Goal: Information Seeking & Learning: Check status

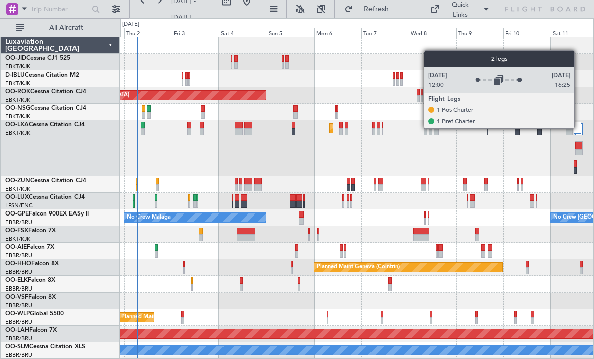
click at [579, 128] on div at bounding box center [578, 128] width 8 height 12
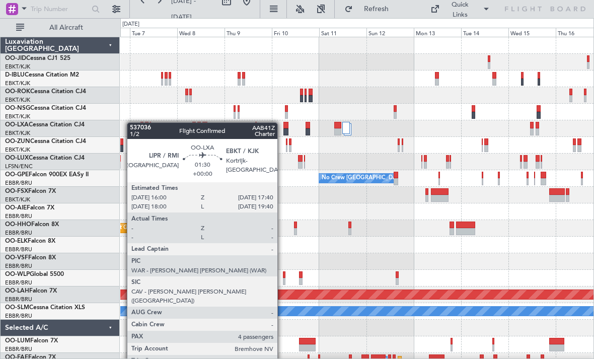
click at [123, 127] on div "Planned Maint Kortrijk-[GEOGRAPHIC_DATA]" at bounding box center [356, 128] width 473 height 17
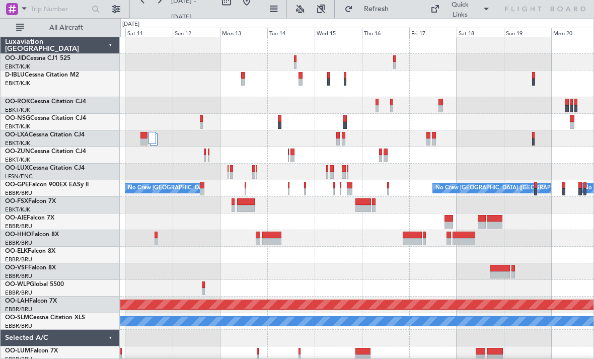
click at [243, 112] on div "No Crew [GEOGRAPHIC_DATA] ([GEOGRAPHIC_DATA] National) No Crew [GEOGRAPHIC_DATA…" at bounding box center [356, 208] width 473 height 342
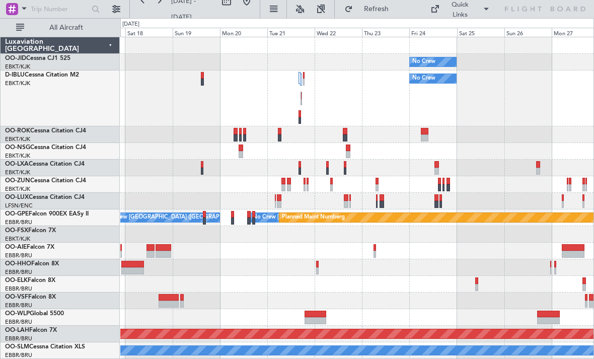
click at [240, 159] on div at bounding box center [356, 151] width 473 height 17
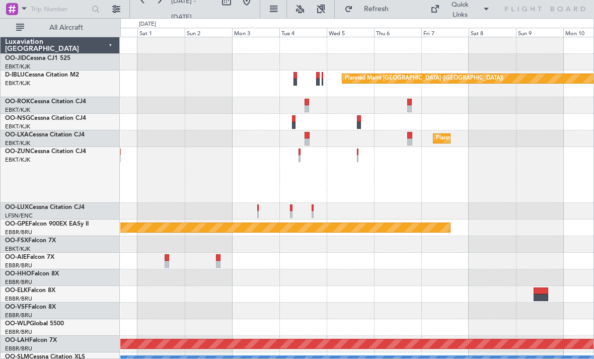
click at [216, 185] on div at bounding box center [356, 175] width 473 height 56
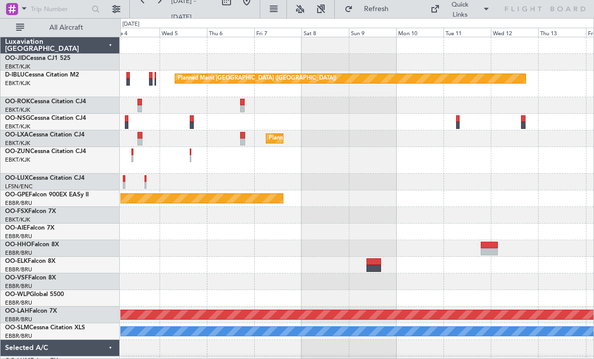
click at [137, 168] on div "Planned Maint [GEOGRAPHIC_DATA] ([GEOGRAPHIC_DATA]) Planned Maint [GEOGRAPHIC_D…" at bounding box center [356, 213] width 473 height 352
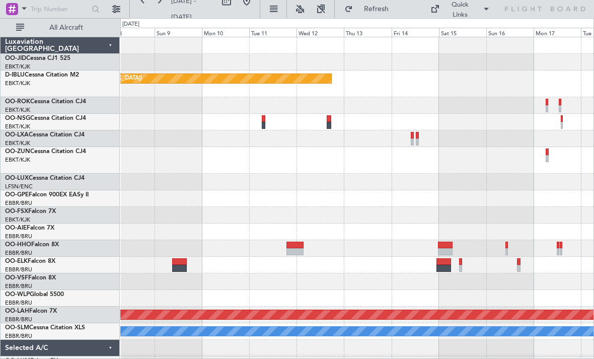
click at [216, 177] on div "Planned Maint [GEOGRAPHIC_DATA] ([GEOGRAPHIC_DATA]) Planned Maint [GEOGRAPHIC_D…" at bounding box center [356, 213] width 473 height 352
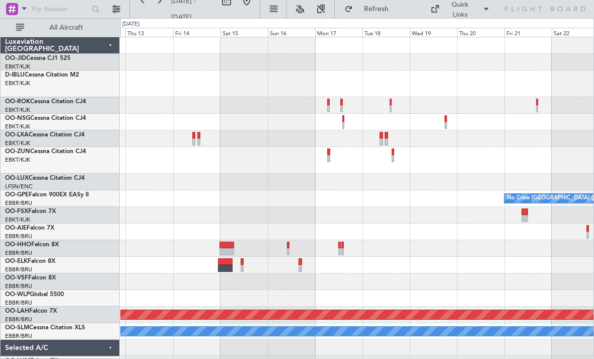
click at [258, 172] on div "Planned Maint [GEOGRAPHIC_DATA] ([GEOGRAPHIC_DATA]) No Crew [GEOGRAPHIC_DATA] (…" at bounding box center [356, 213] width 473 height 352
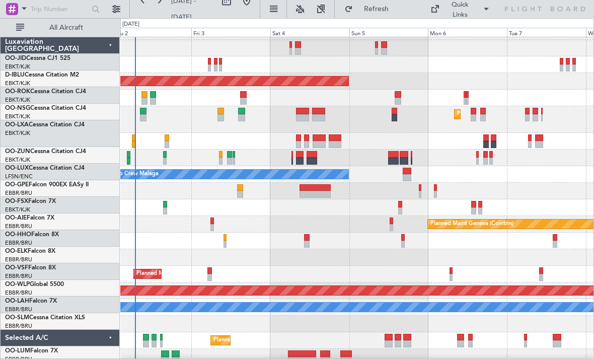
scroll to position [14, 0]
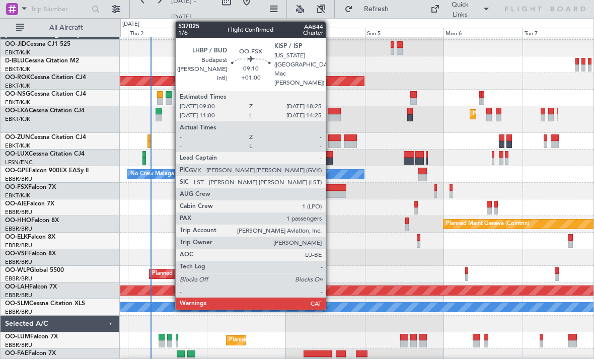
click at [330, 195] on div at bounding box center [330, 194] width 31 height 7
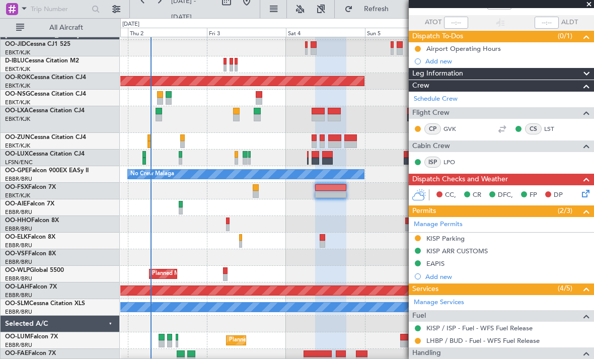
scroll to position [26, 0]
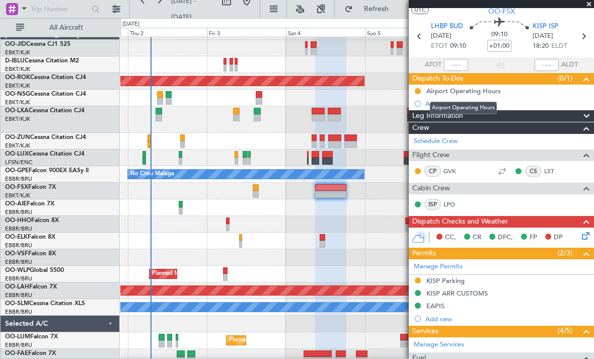
click at [479, 91] on div "Airport Operating Hours" at bounding box center [463, 91] width 75 height 9
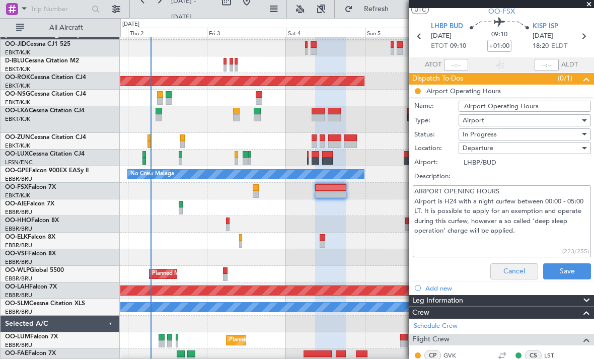
click at [523, 278] on button "Cancel" at bounding box center [514, 271] width 48 height 16
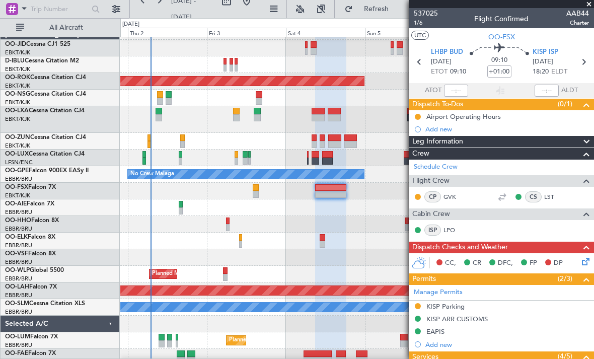
scroll to position [0, 0]
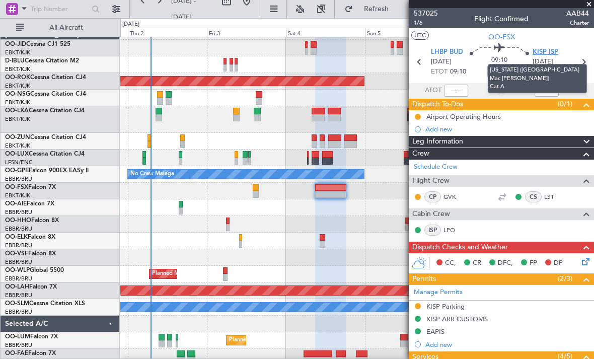
click at [538, 54] on span "KISP ISP" at bounding box center [546, 52] width 26 height 10
